Goal: Complete application form

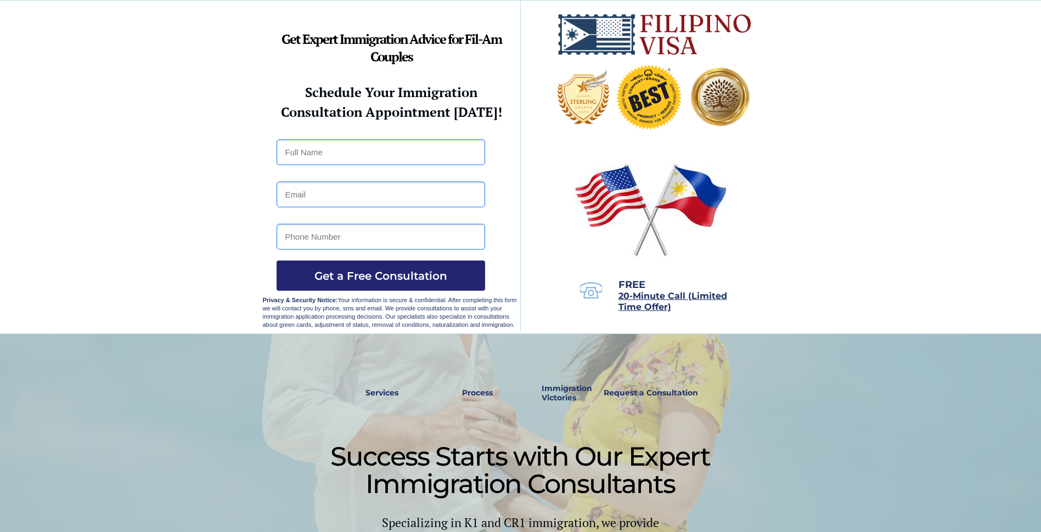
click at [313, 157] on input "text" at bounding box center [381, 152] width 208 height 26
type input "[PERSON_NAME]"
type input "[EMAIL_ADDRESS][DOMAIN_NAME]"
click at [309, 235] on input "9712728597" at bounding box center [381, 237] width 208 height 26
click at [309, 236] on input "9712728597" at bounding box center [381, 237] width 208 height 26
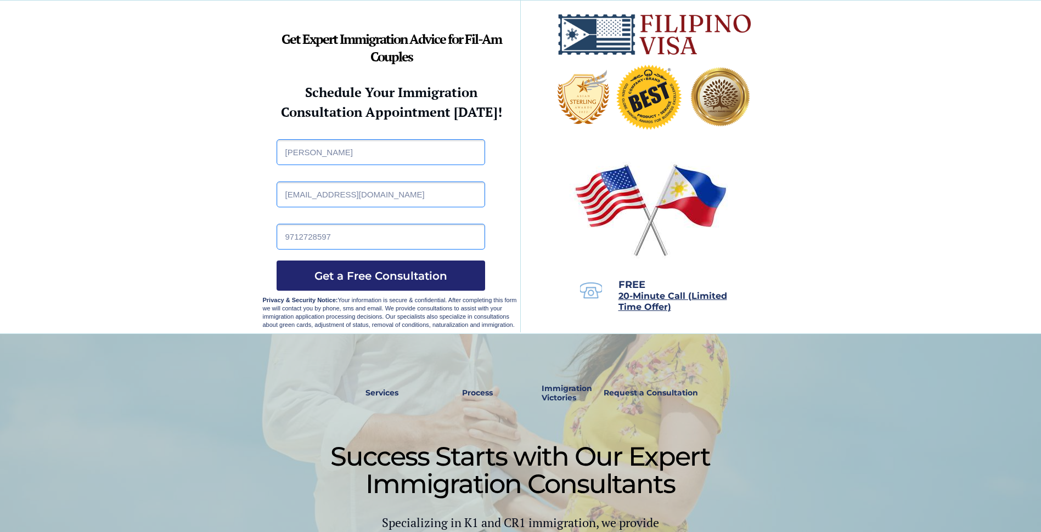
click at [340, 238] on input "9712728597" at bounding box center [381, 237] width 208 height 26
drag, startPoint x: 340, startPoint y: 238, endPoint x: 279, endPoint y: 237, distance: 60.9
click at [279, 237] on input "9712728597" at bounding box center [381, 237] width 208 height 26
type input "9712738597"
click at [207, 258] on div at bounding box center [520, 167] width 1041 height 333
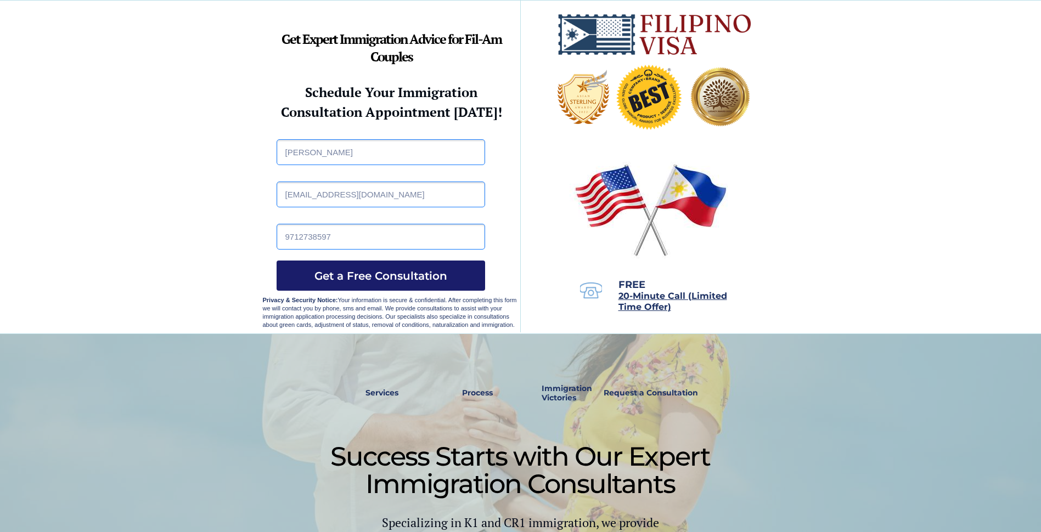
click at [377, 275] on span "Get a Free Consultation" at bounding box center [381, 275] width 208 height 13
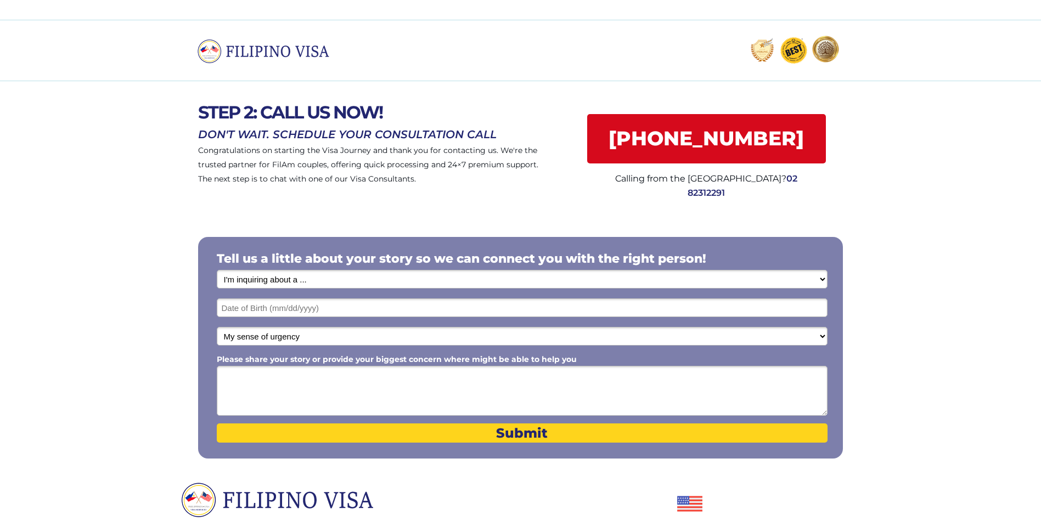
click at [476, 222] on div at bounding box center [520, 347] width 1041 height 272
click at [330, 279] on select "I'm inquiring about a ... I don't know or other services Retirement Visa for Th…" at bounding box center [522, 279] width 611 height 19
select select "1792"
click at [217, 270] on select "I'm inquiring about a ... I don't know or other services Retirement Visa for Th…" at bounding box center [522, 279] width 611 height 19
click at [332, 335] on select "My sense of urgency Low Priority - I'm just looking Medium High Priority - I ne…" at bounding box center [522, 336] width 611 height 19
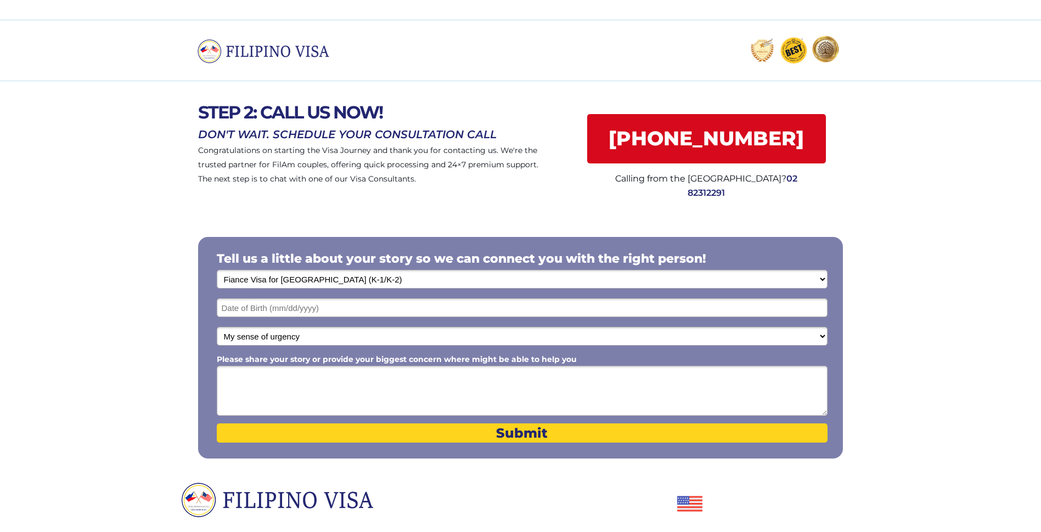
select select "1804"
click at [217, 327] on select "My sense of urgency Low Priority - I'm just looking Medium High Priority - I ne…" at bounding box center [522, 336] width 611 height 19
click at [138, 187] on div at bounding box center [520, 145] width 1041 height 129
